Goal: Task Accomplishment & Management: Manage account settings

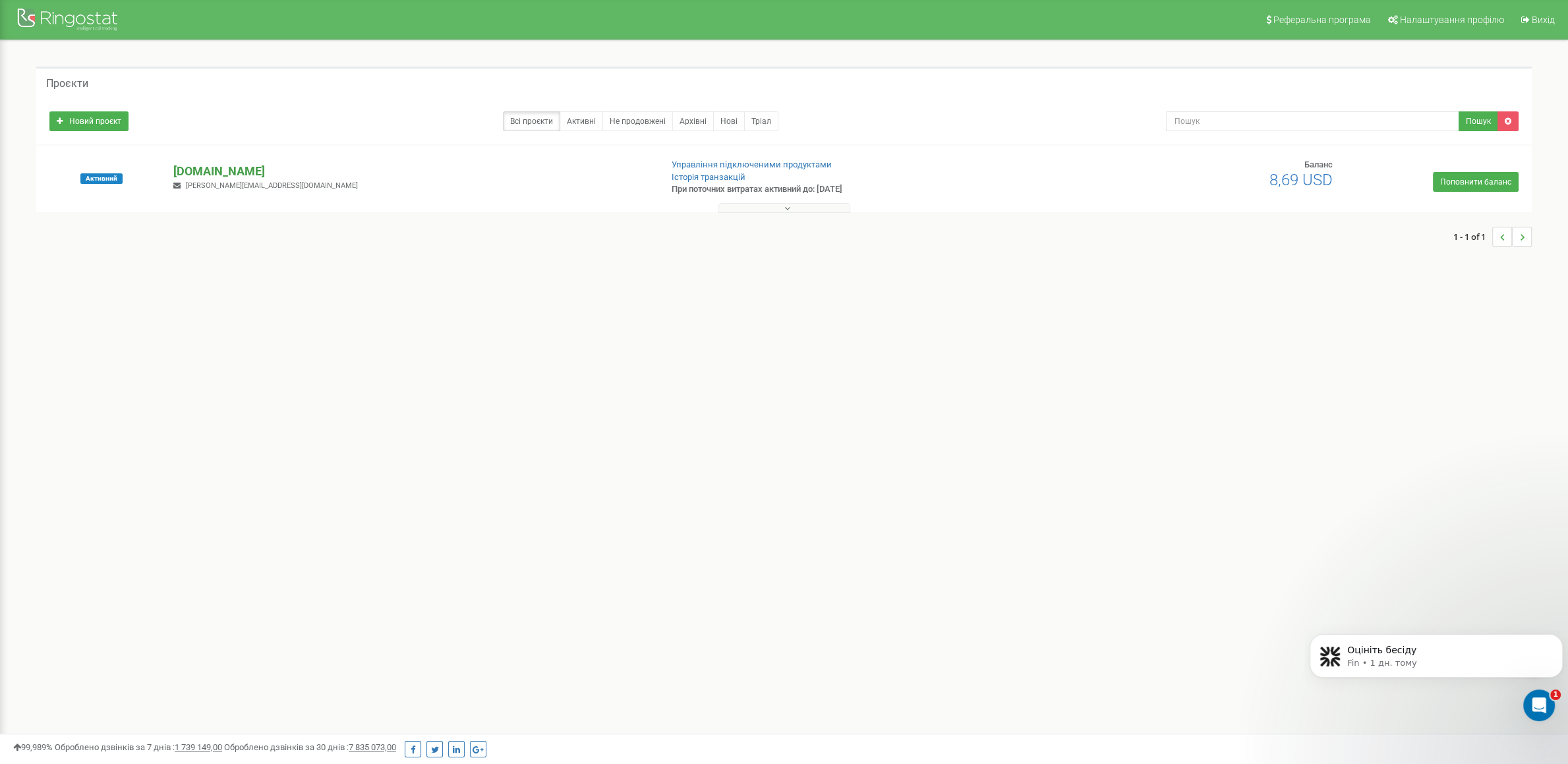
click at [254, 168] on p "[DOMAIN_NAME]" at bounding box center [411, 172] width 476 height 17
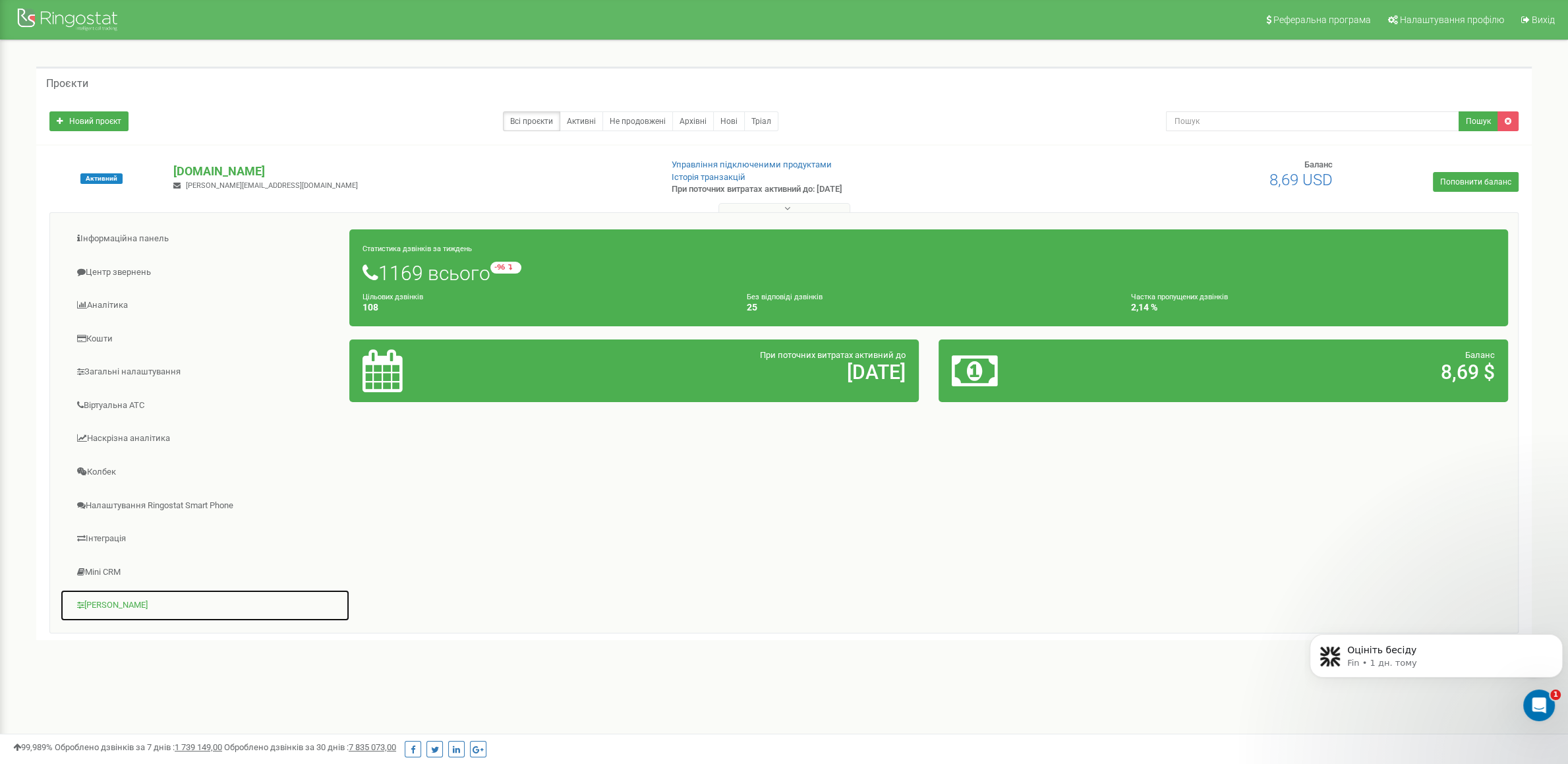
click at [127, 609] on link "[PERSON_NAME]" at bounding box center [205, 606] width 290 height 32
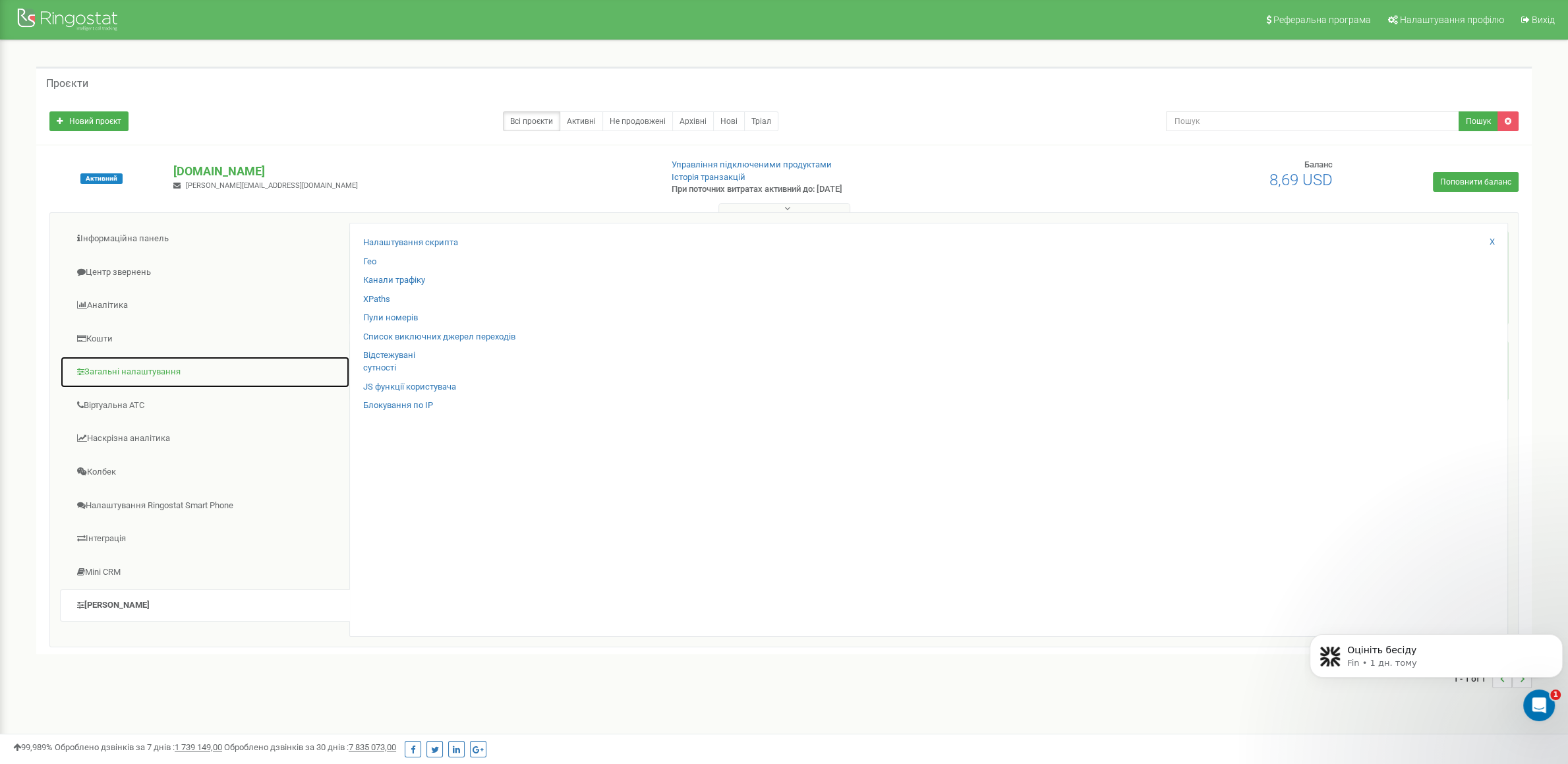
click at [142, 375] on link "Загальні налаштування" at bounding box center [205, 372] width 290 height 32
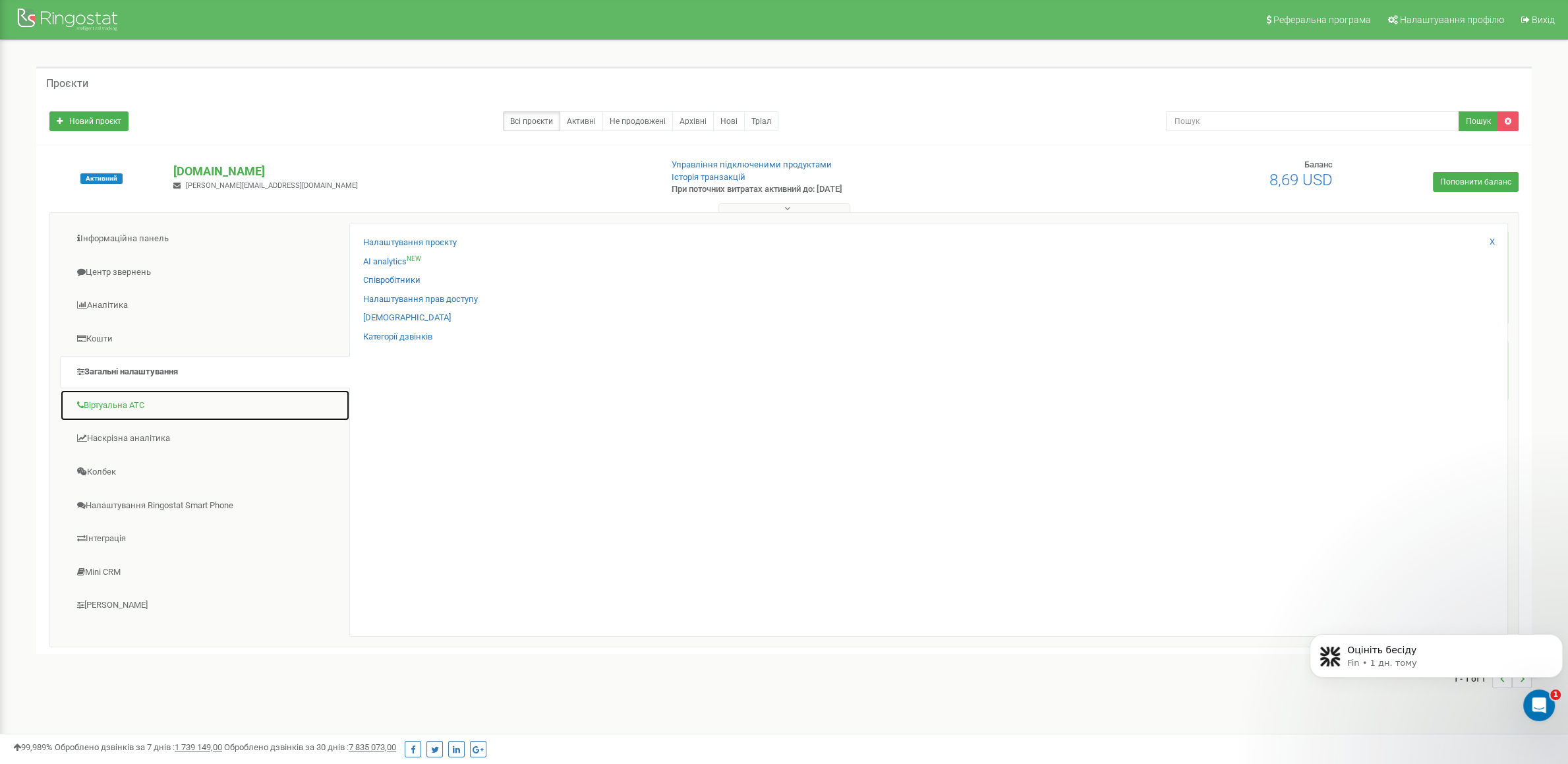
click at [142, 406] on link "Віртуальна АТС" at bounding box center [205, 405] width 290 height 32
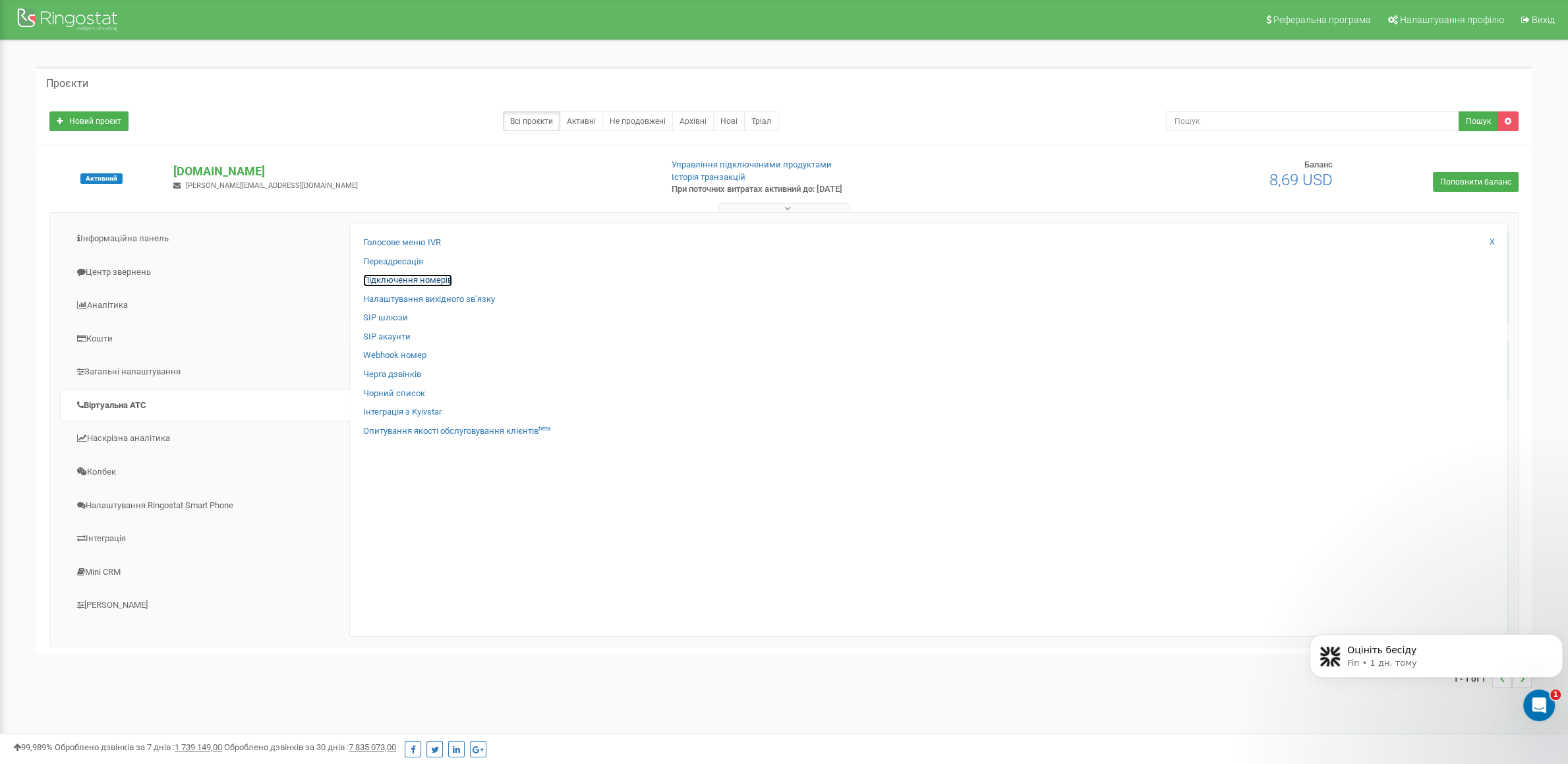
click at [430, 285] on link "Підключення номерів" at bounding box center [408, 280] width 89 height 12
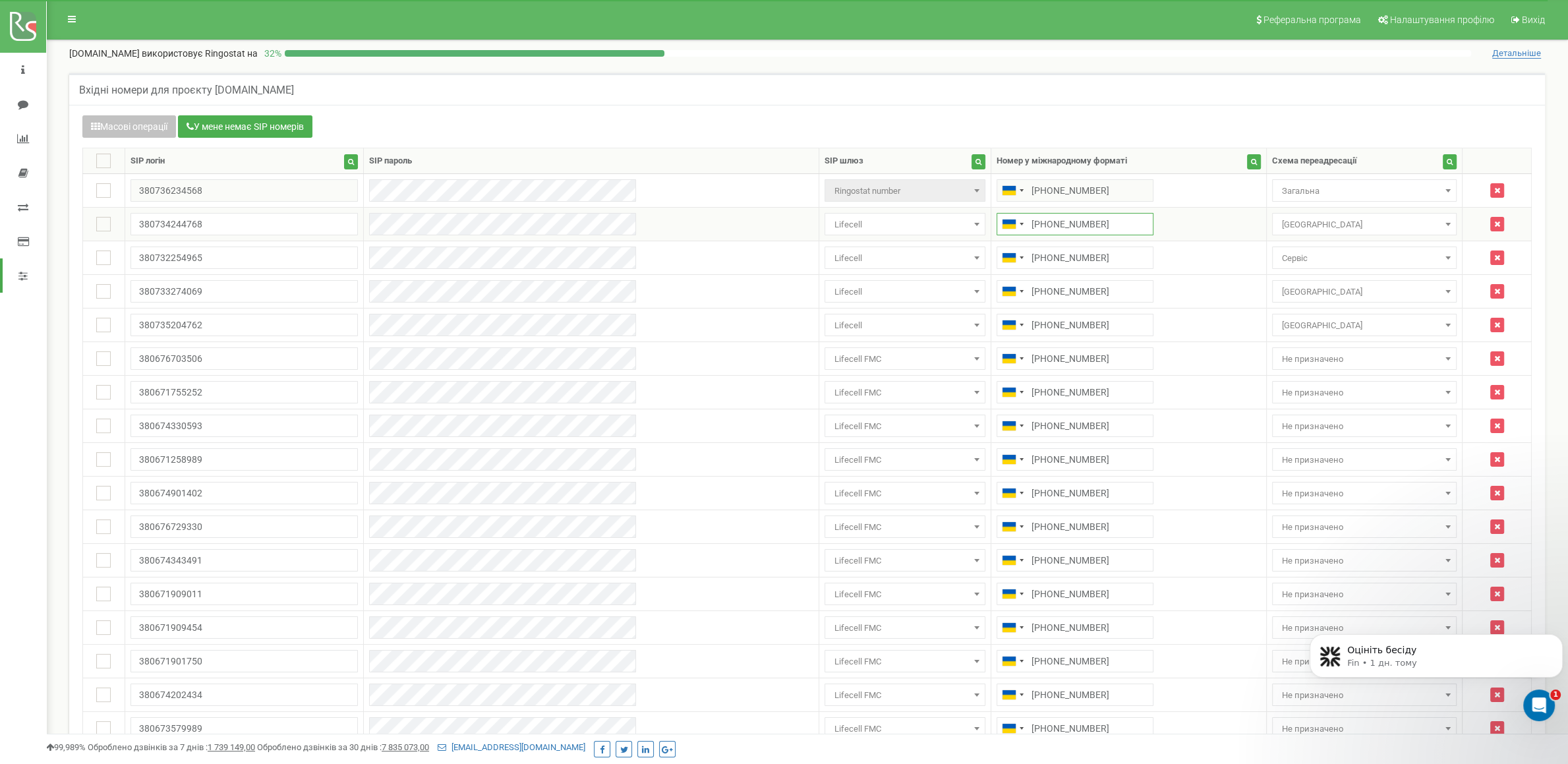
drag, startPoint x: 1017, startPoint y: 219, endPoint x: 908, endPoint y: 214, distance: 109.1
click at [996, 214] on input "+380673935775" at bounding box center [1075, 224] width 157 height 22
drag, startPoint x: 1018, startPoint y: 255, endPoint x: 938, endPoint y: 254, distance: 80.0
click at [996, 254] on input "+380678535757" at bounding box center [1075, 257] width 157 height 22
drag, startPoint x: 1022, startPoint y: 291, endPoint x: 926, endPoint y: 287, distance: 96.1
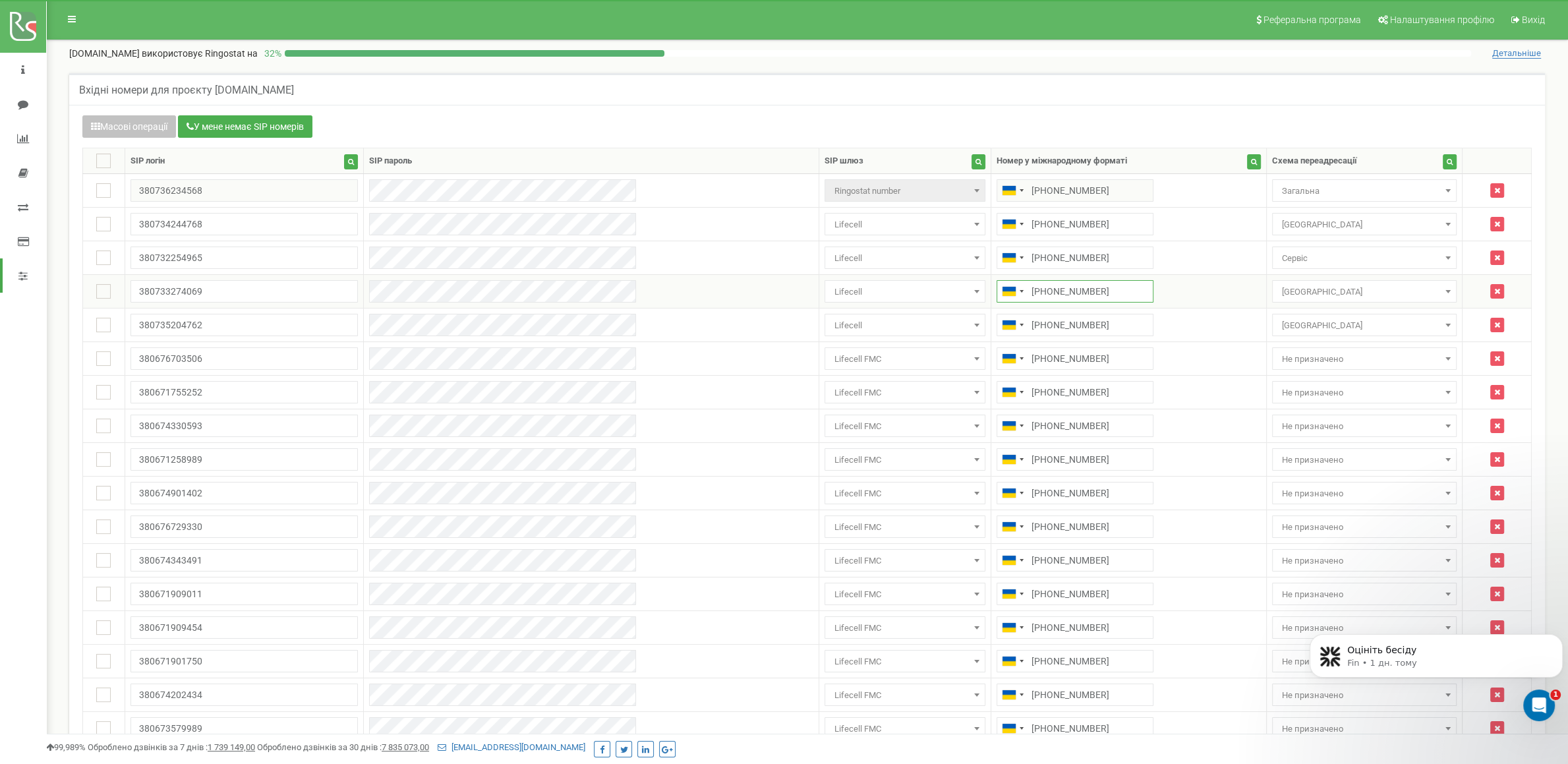
click at [996, 287] on input "+380677935757" at bounding box center [1075, 291] width 157 height 22
drag, startPoint x: 1028, startPoint y: 319, endPoint x: 922, endPoint y: 319, distance: 106.0
click at [996, 319] on input "+380773935757" at bounding box center [1075, 325] width 157 height 22
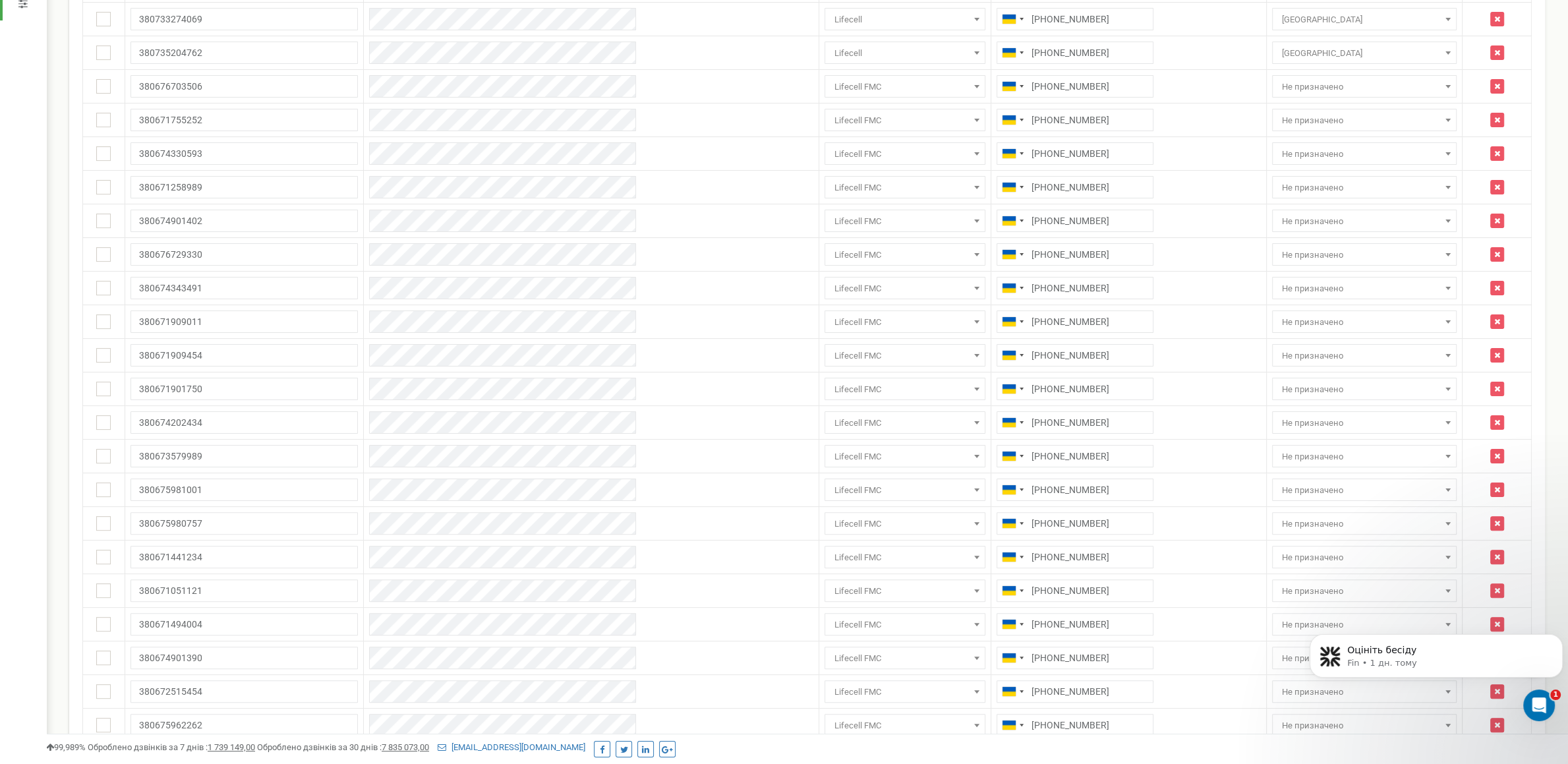
scroll to position [134, 0]
